Goal: Navigation & Orientation: Find specific page/section

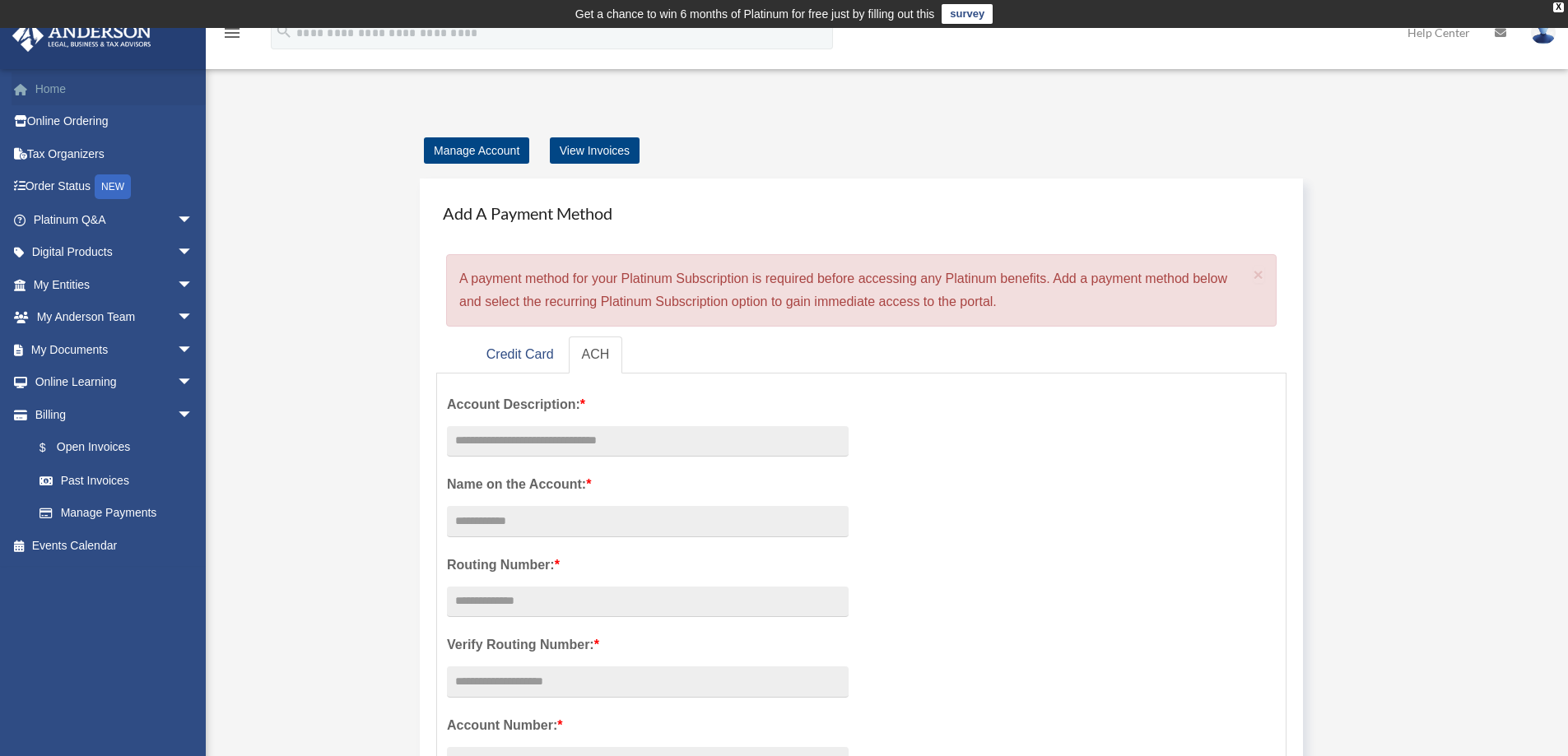
click at [58, 82] on link "Home" at bounding box center [115, 89] width 207 height 33
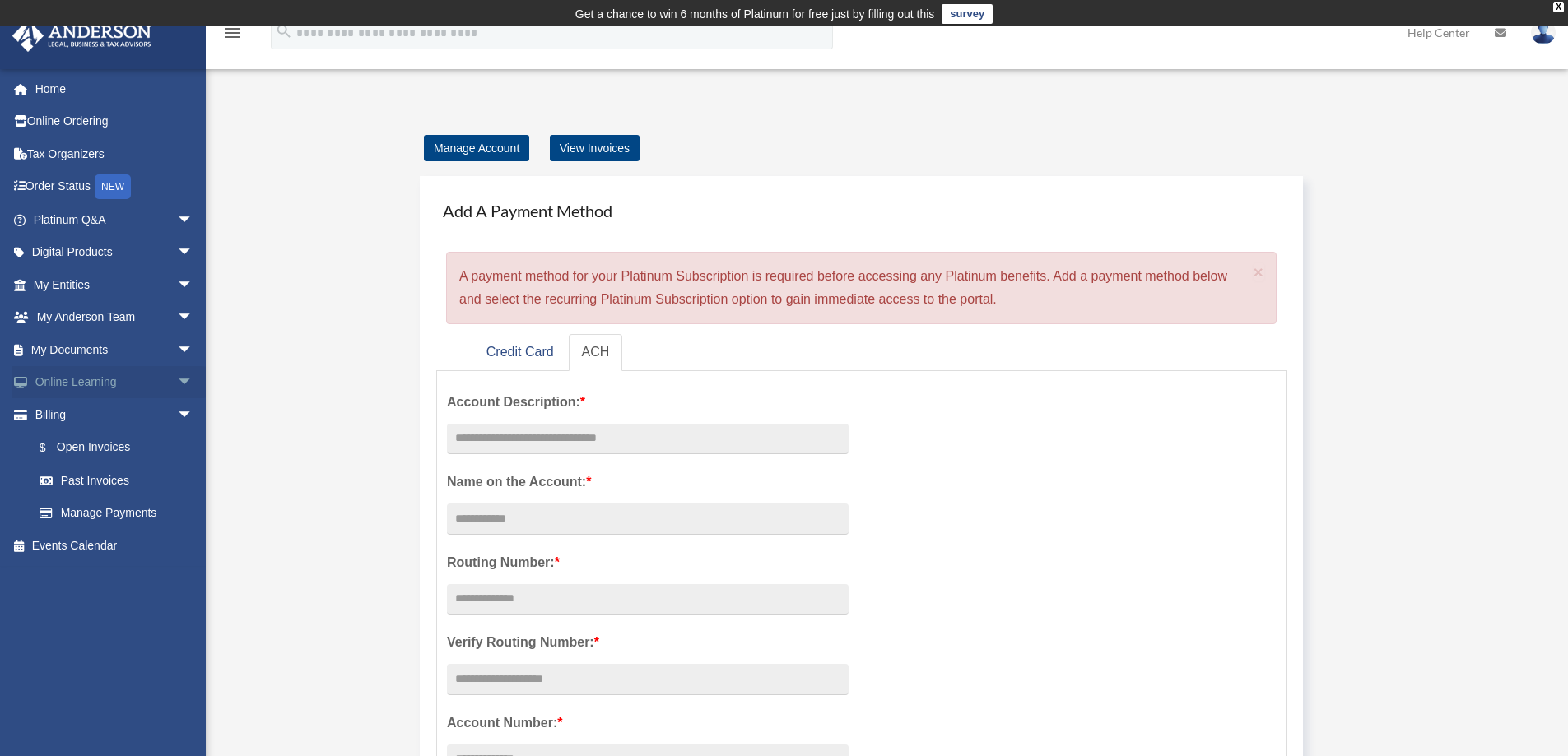
click at [103, 388] on link "Online Learning arrow_drop_down" at bounding box center [115, 383] width 207 height 33
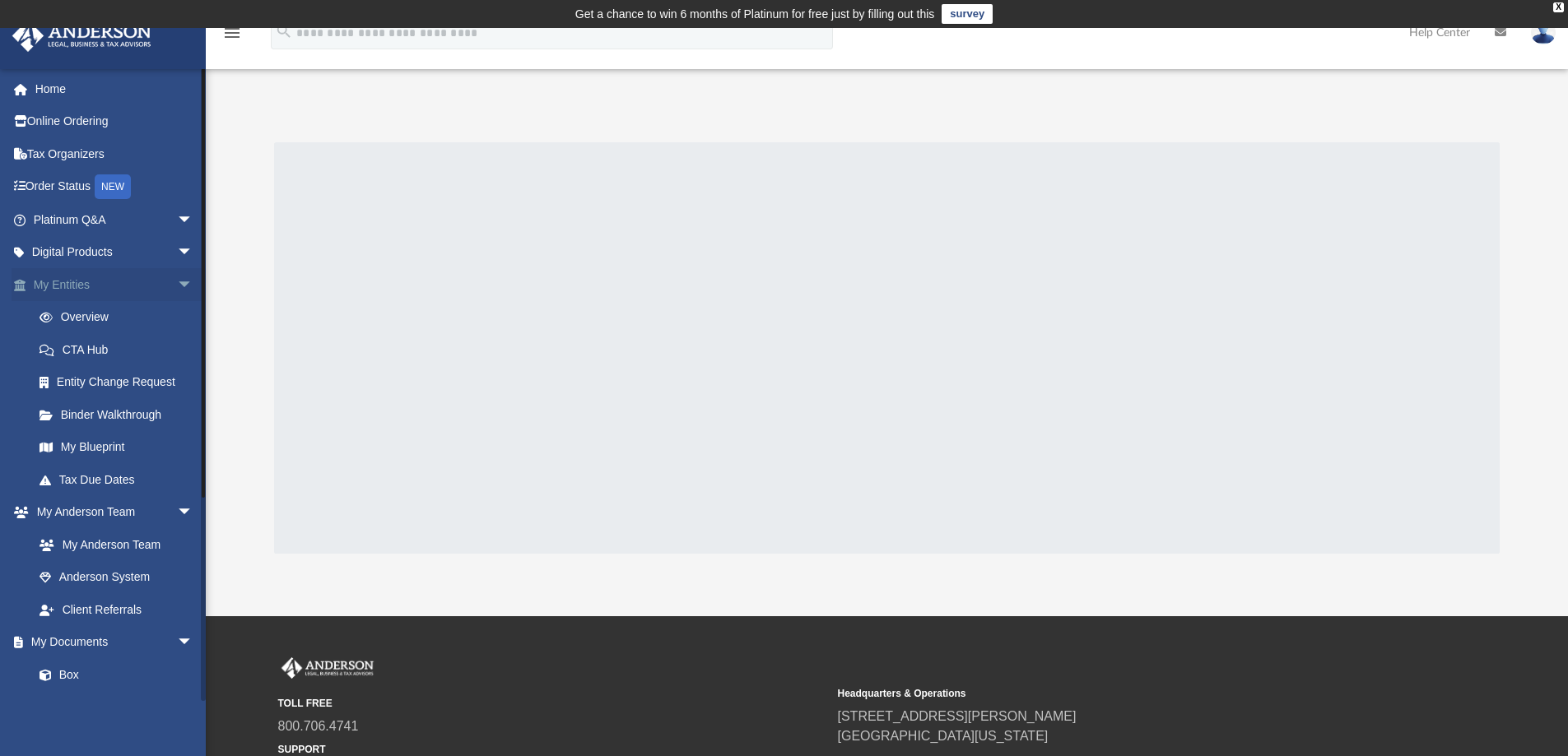
click at [177, 279] on span "arrow_drop_down" at bounding box center [193, 285] width 33 height 34
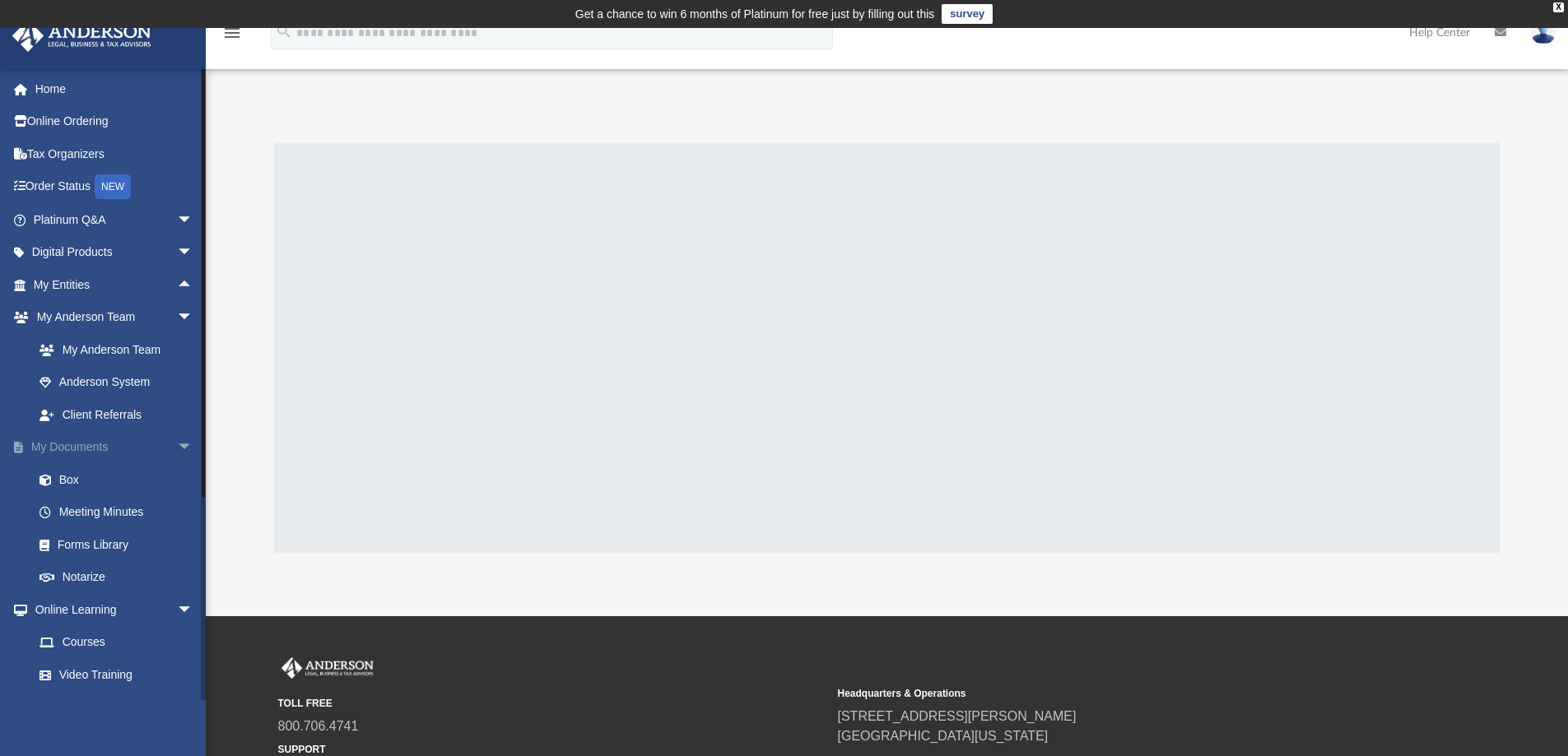
click at [177, 445] on span "arrow_drop_down" at bounding box center [193, 448] width 33 height 34
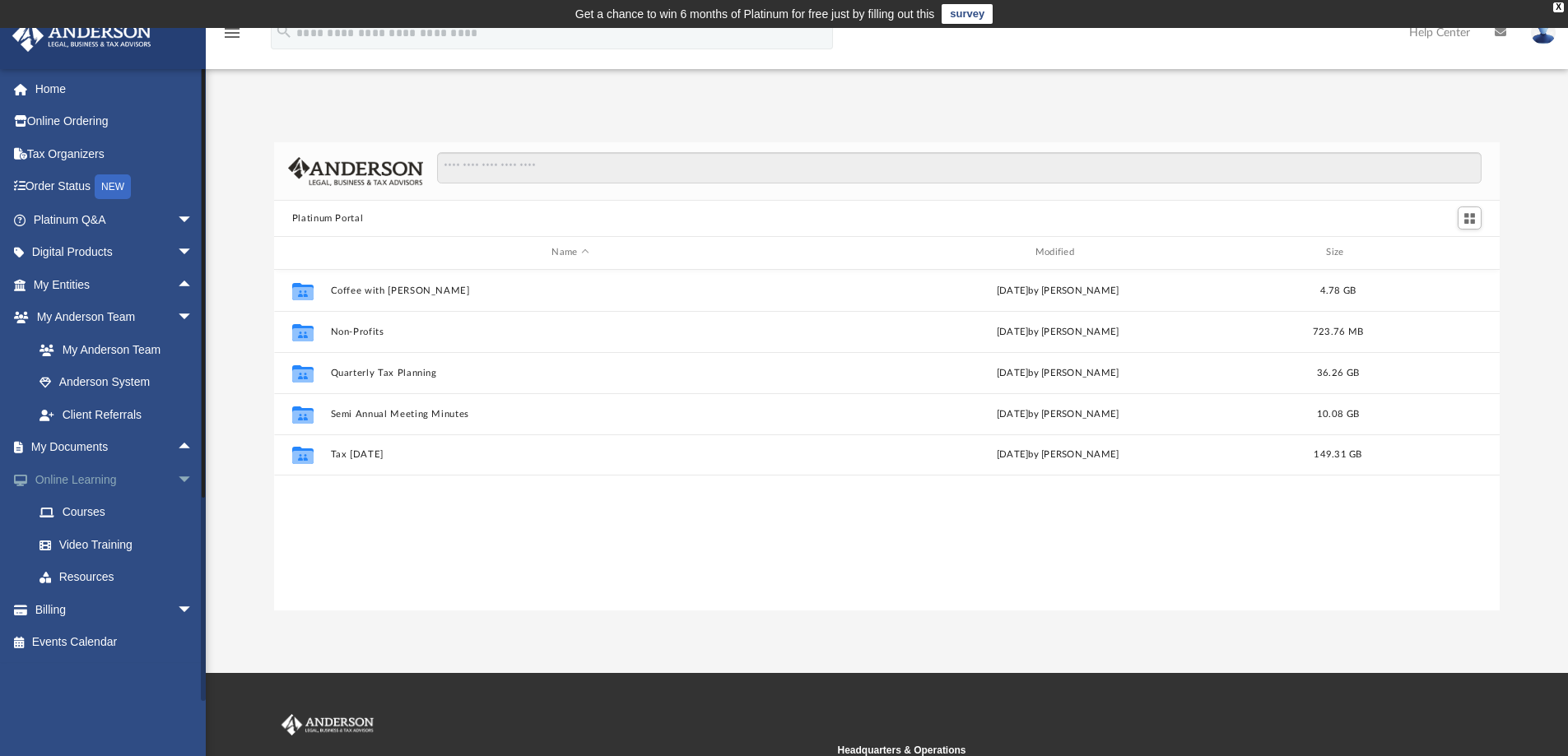
scroll to position [362, 1214]
click at [181, 476] on span "arrow_drop_down" at bounding box center [193, 480] width 33 height 34
click at [77, 253] on link "Digital Products arrow_drop_down" at bounding box center [115, 253] width 207 height 33
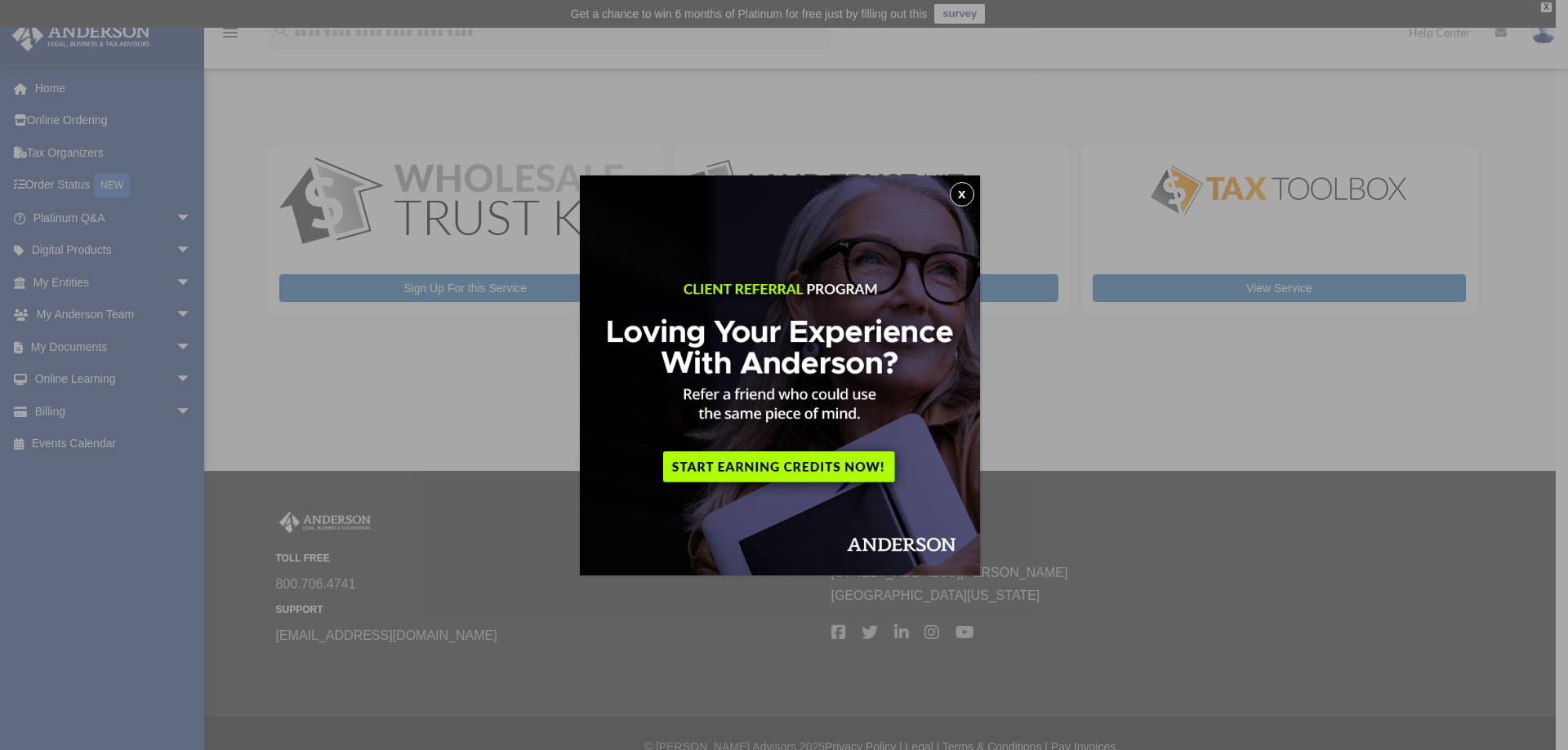
click at [980, 188] on img at bounding box center [780, 375] width 400 height 400
click at [968, 189] on button "x" at bounding box center [962, 194] width 25 height 25
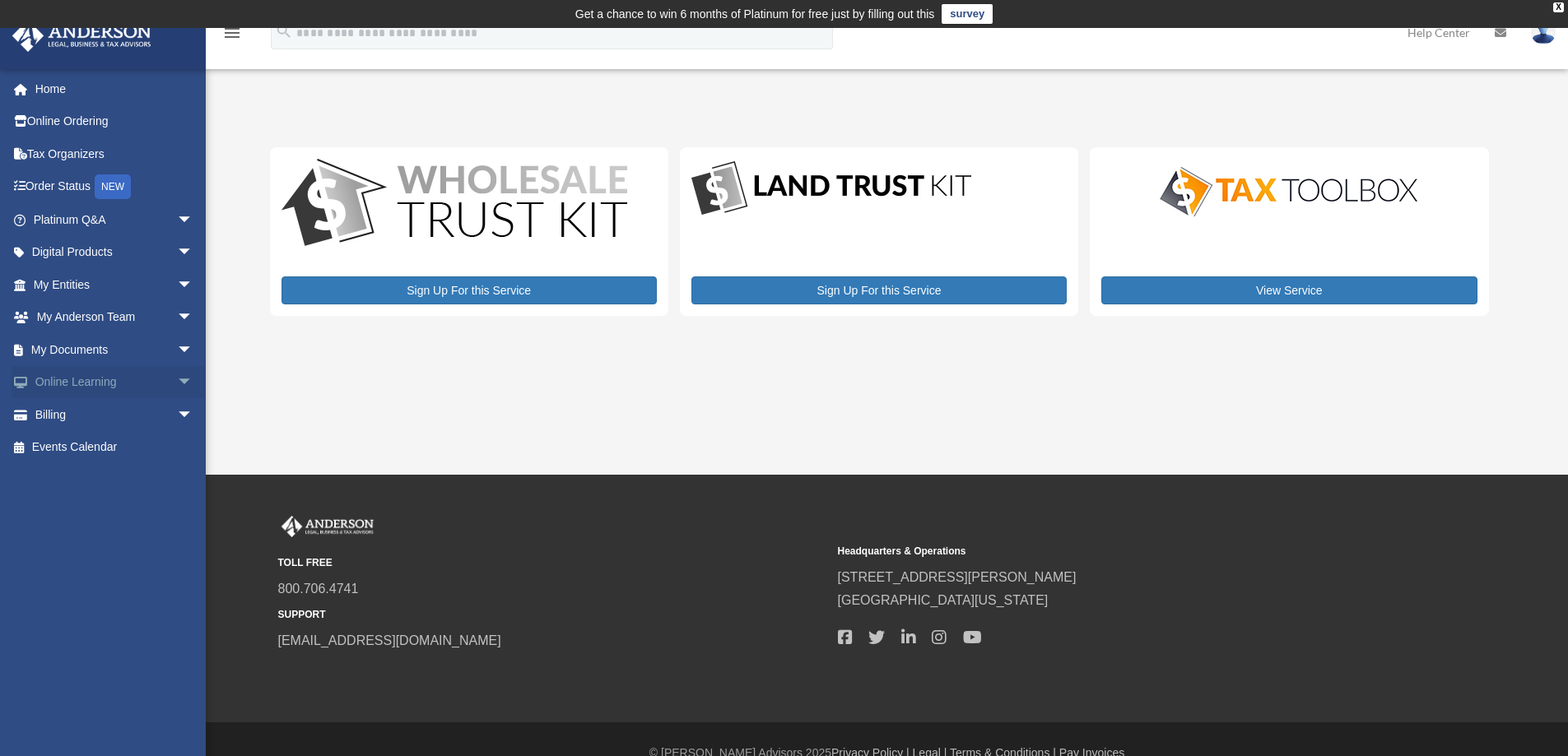
click at [184, 374] on span "arrow_drop_down" at bounding box center [193, 383] width 33 height 34
click at [88, 413] on link "Courses" at bounding box center [120, 415] width 195 height 33
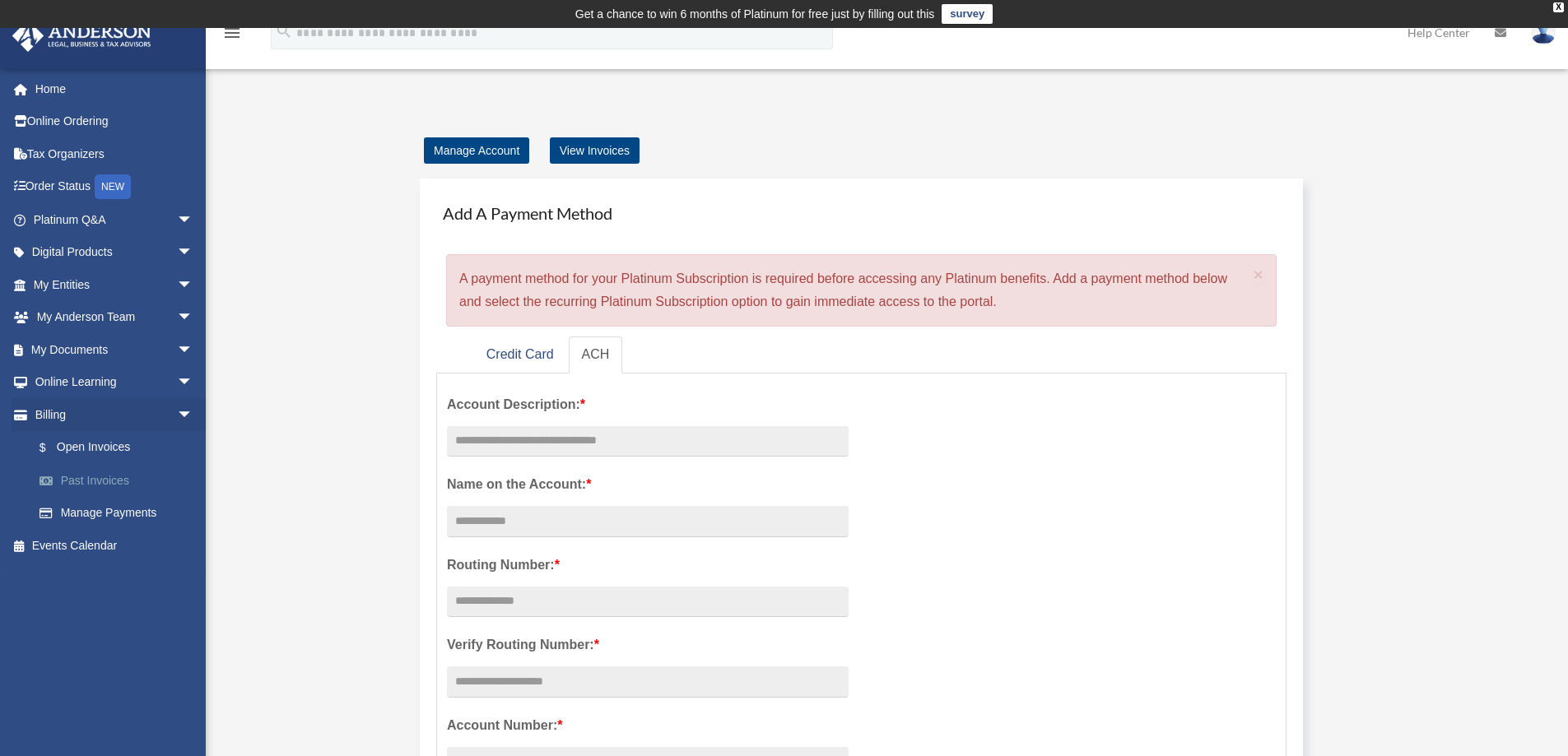
click at [85, 478] on link "Past Invoices" at bounding box center [120, 480] width 195 height 33
click at [58, 380] on link "Online Learning arrow_drop_down" at bounding box center [115, 383] width 207 height 33
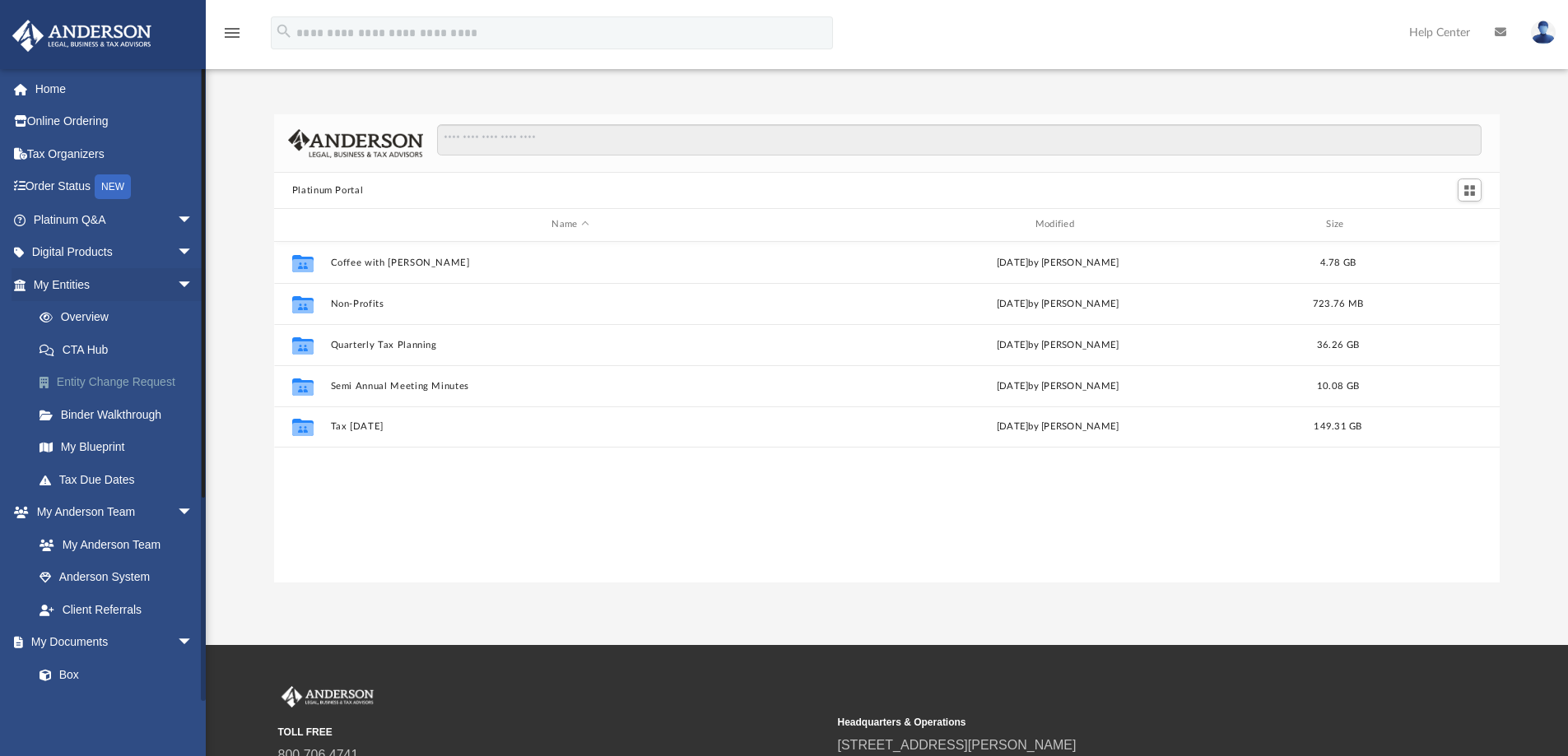
scroll to position [362, 1214]
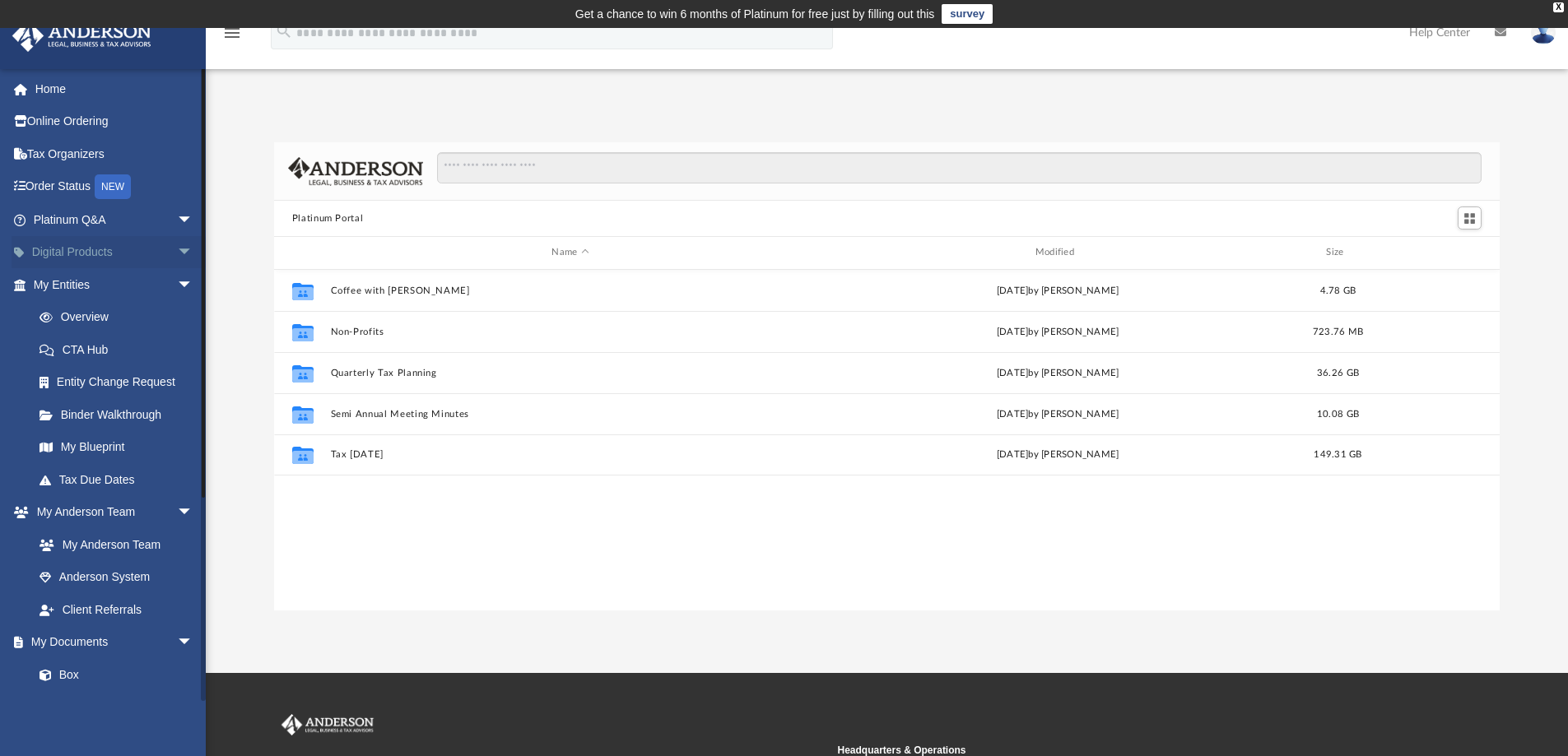
click at [180, 245] on span "arrow_drop_down" at bounding box center [193, 253] width 33 height 34
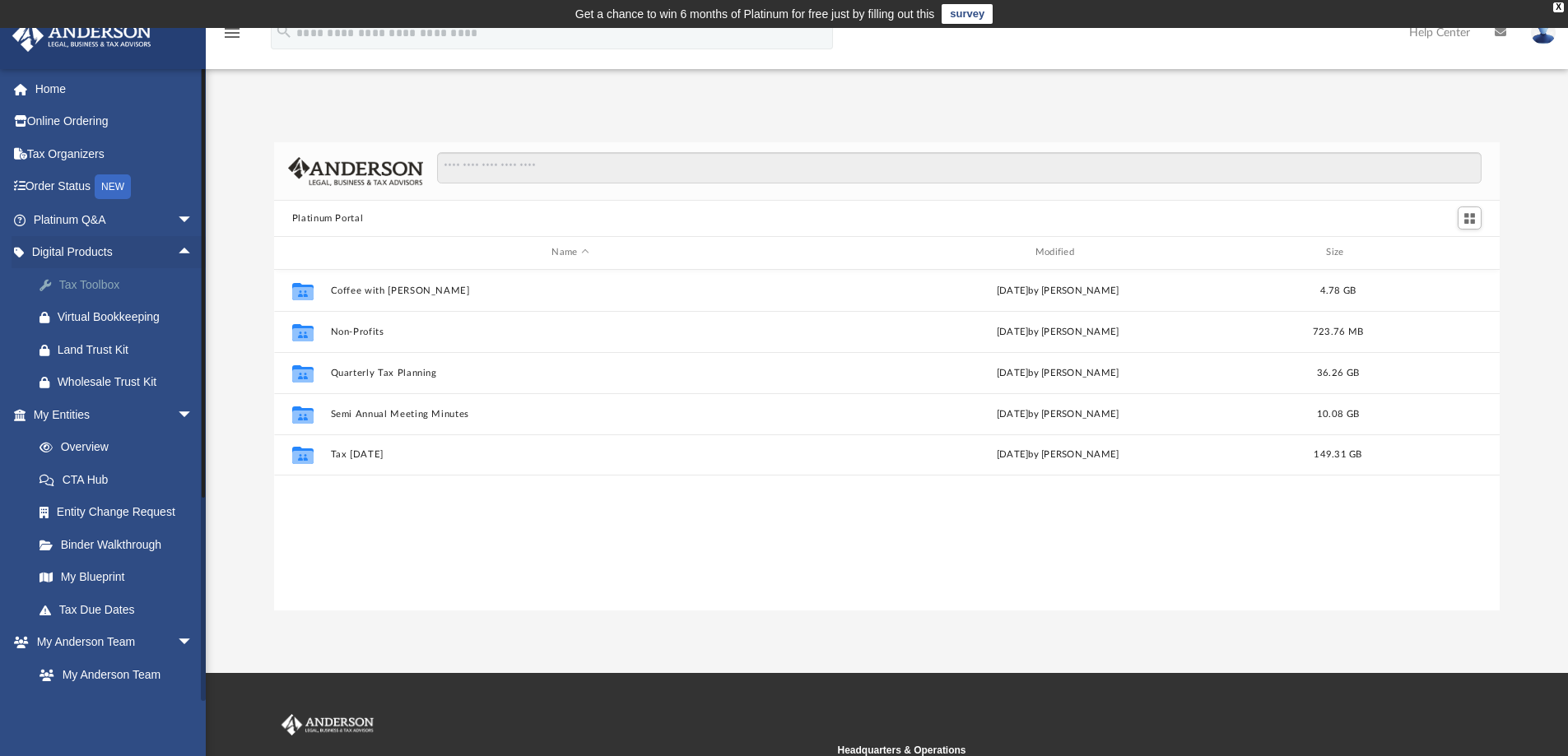
click at [114, 284] on div "Tax Toolbox" at bounding box center [127, 285] width 140 height 21
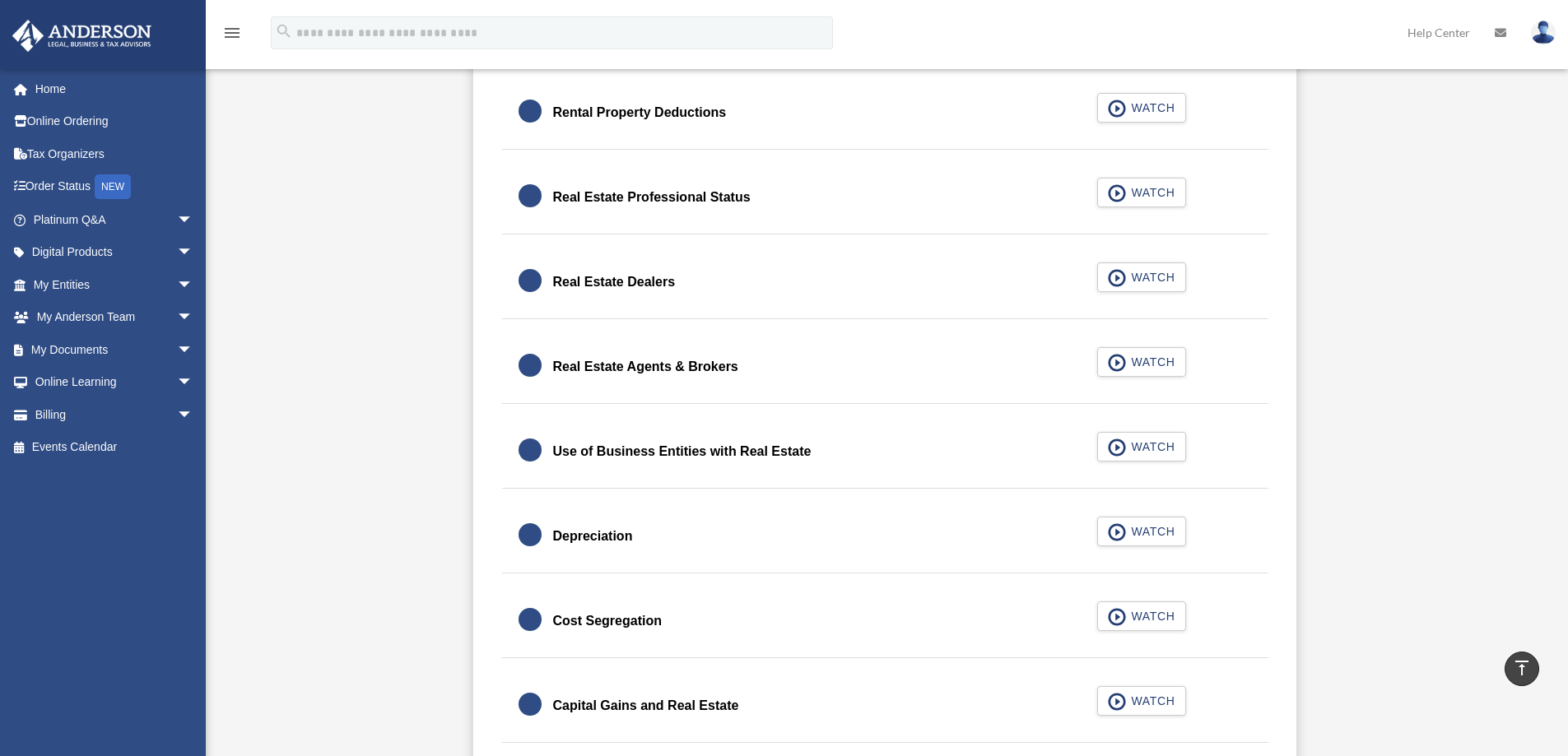
scroll to position [1399, 0]
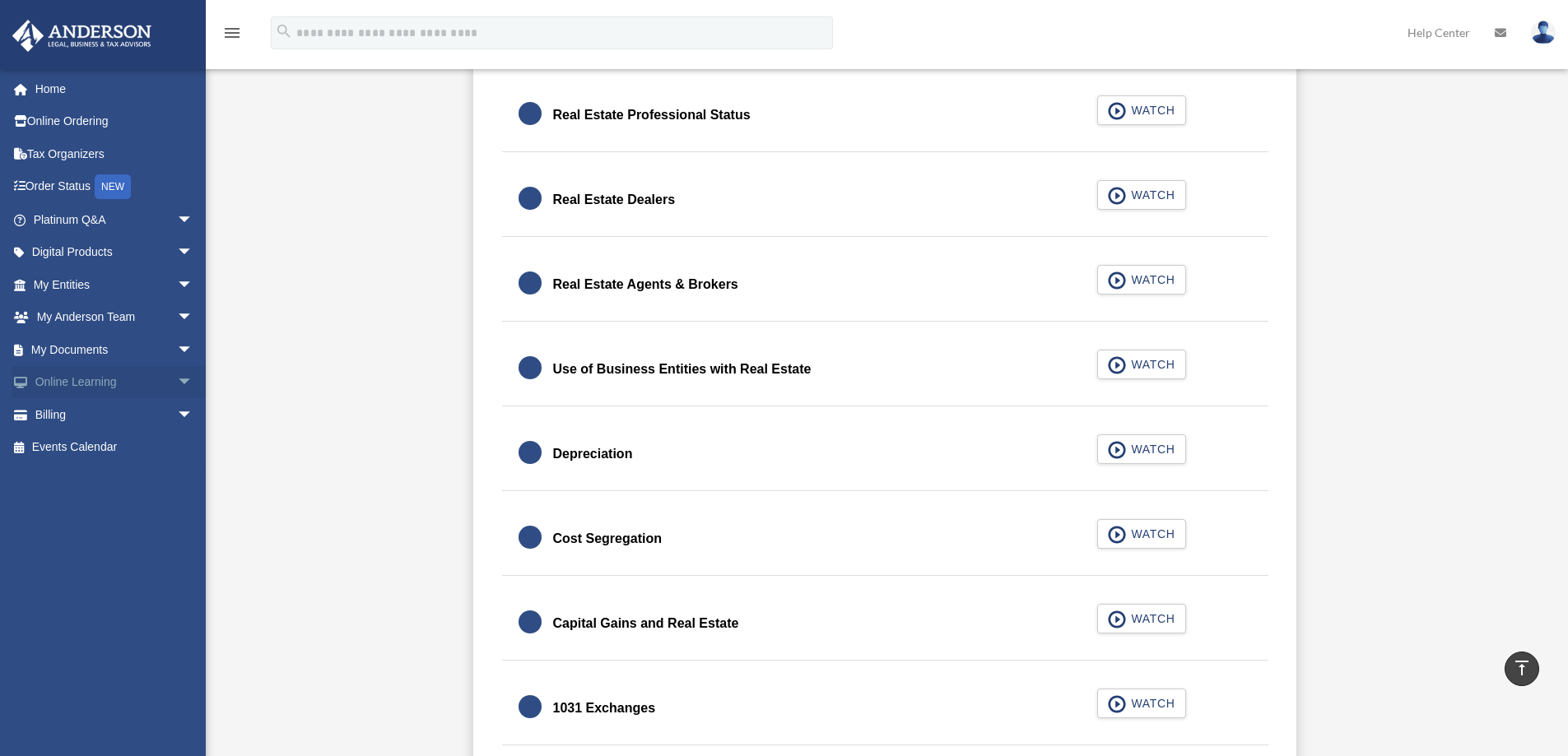
click at [76, 378] on link "Online Learning arrow_drop_down" at bounding box center [115, 383] width 207 height 33
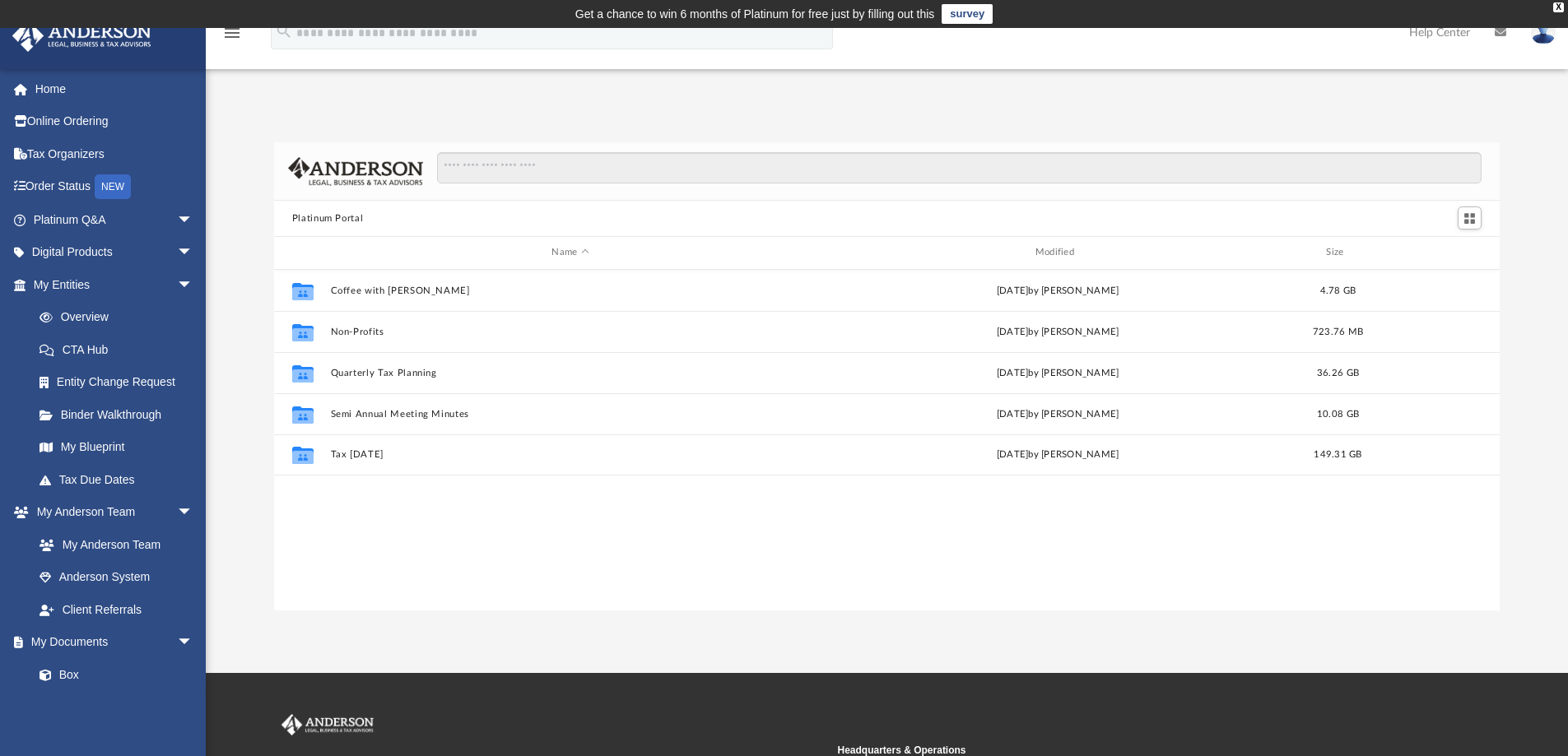
click at [730, 3] on td "Get a chance to win 6 months of Platinum for free just by filling out this surv…" at bounding box center [784, 14] width 1568 height 28
